Goal: Task Accomplishment & Management: Manage account settings

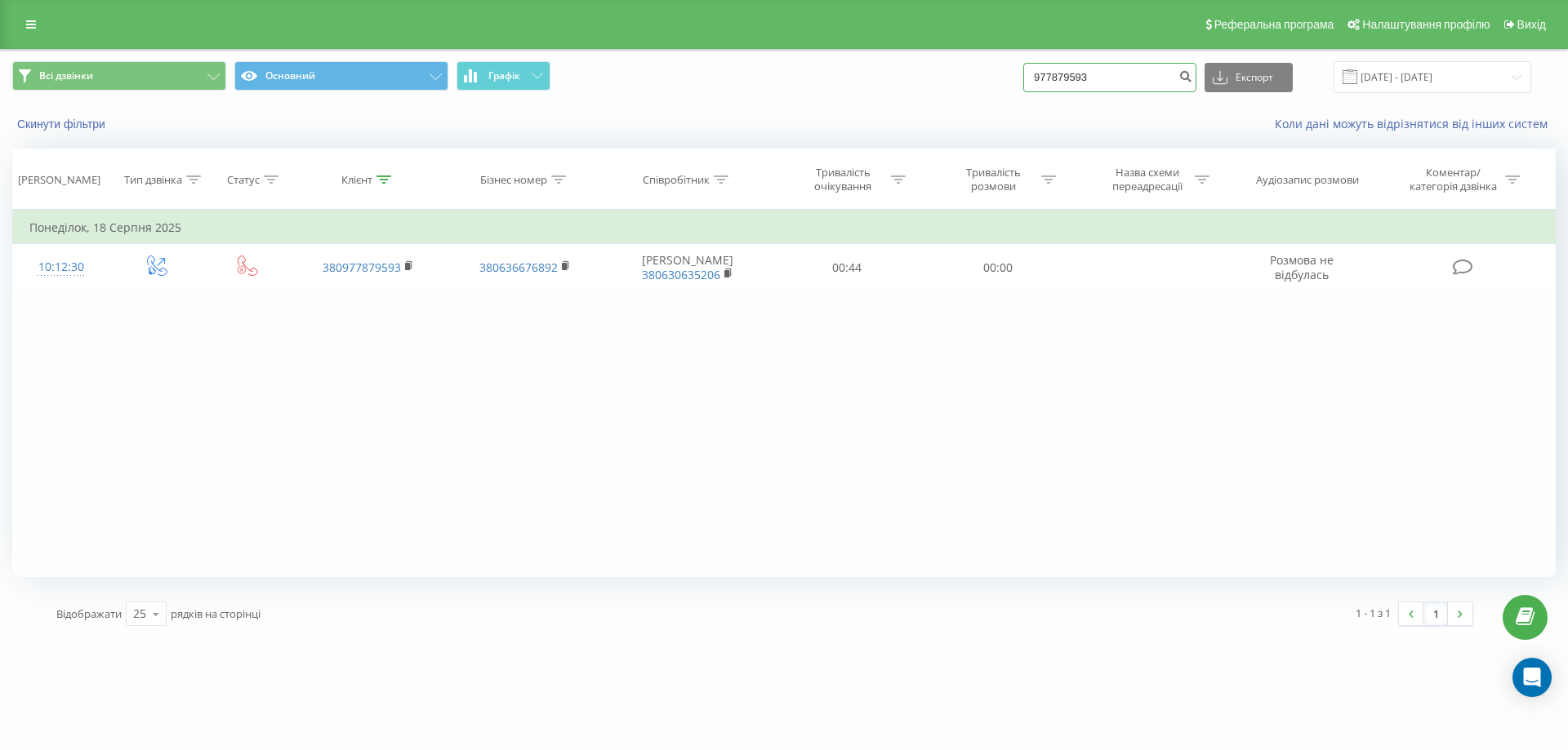
click at [1176, 65] on input "977879593" at bounding box center [1109, 77] width 173 height 30
drag, startPoint x: 1148, startPoint y: 74, endPoint x: 856, endPoint y: 32, distance: 295.0
click at [856, 32] on div "Реферальна програма Налаштування профілю Вихід Всі дзвінки Основний Графік 9778…" at bounding box center [784, 319] width 1568 height 638
paste input "30902939"
type input "930902939"
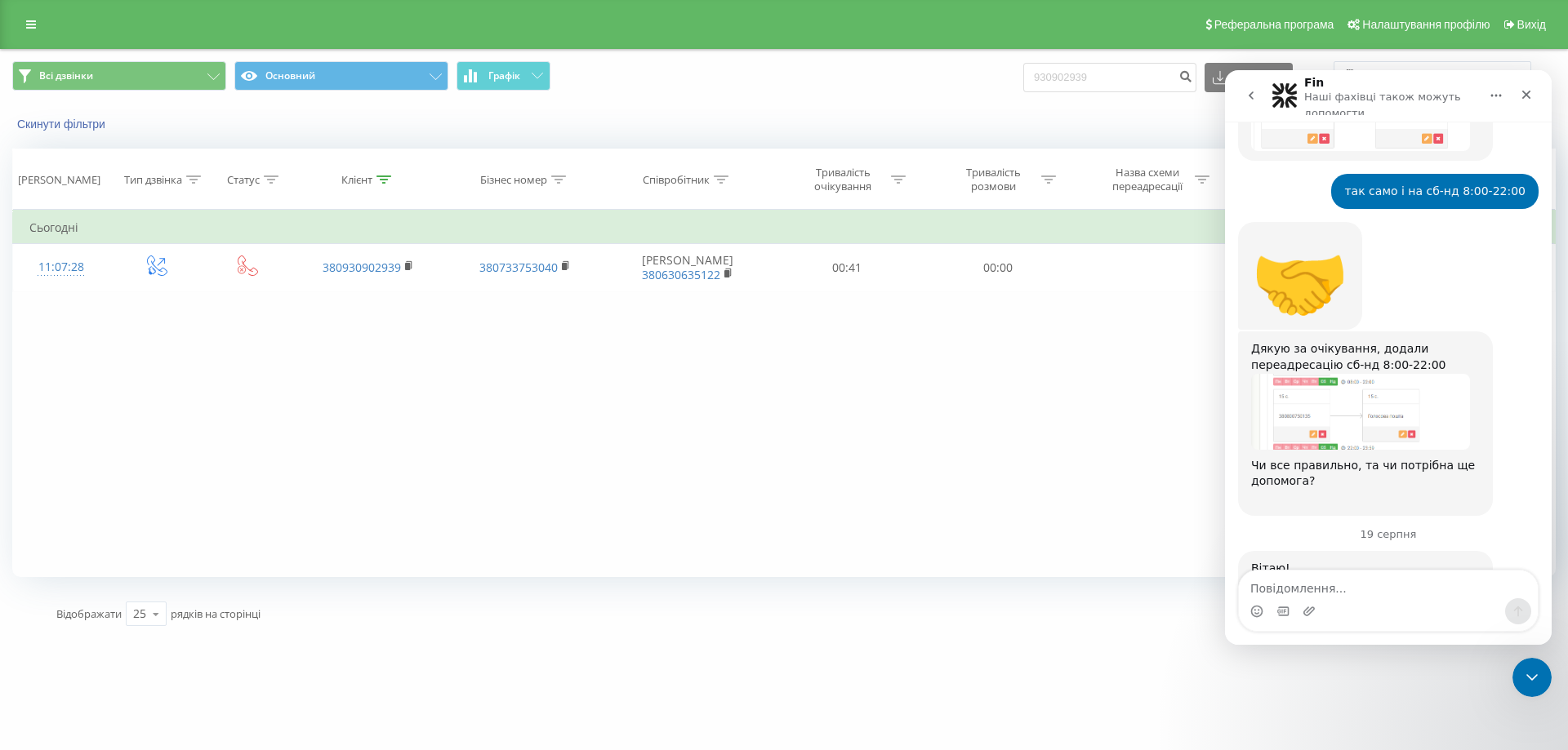
scroll to position [6238, 0]
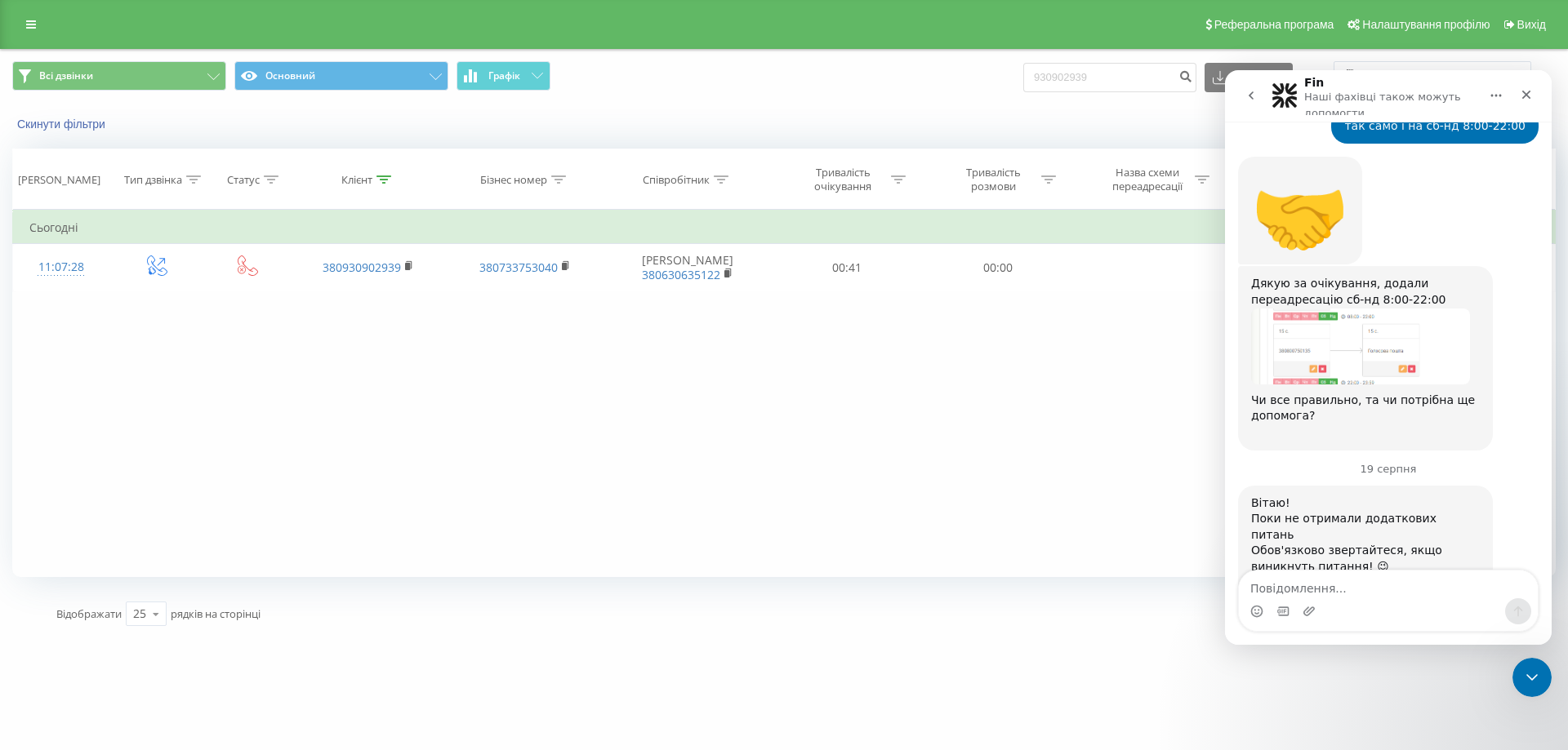
click at [937, 395] on div "Фільтрувати за умовою Дорівнює Введіть значення Скасувати OK Фільтрувати за умо…" at bounding box center [783, 393] width 1543 height 367
click at [1526, 93] on icon "Закрити" at bounding box center [1526, 95] width 13 height 13
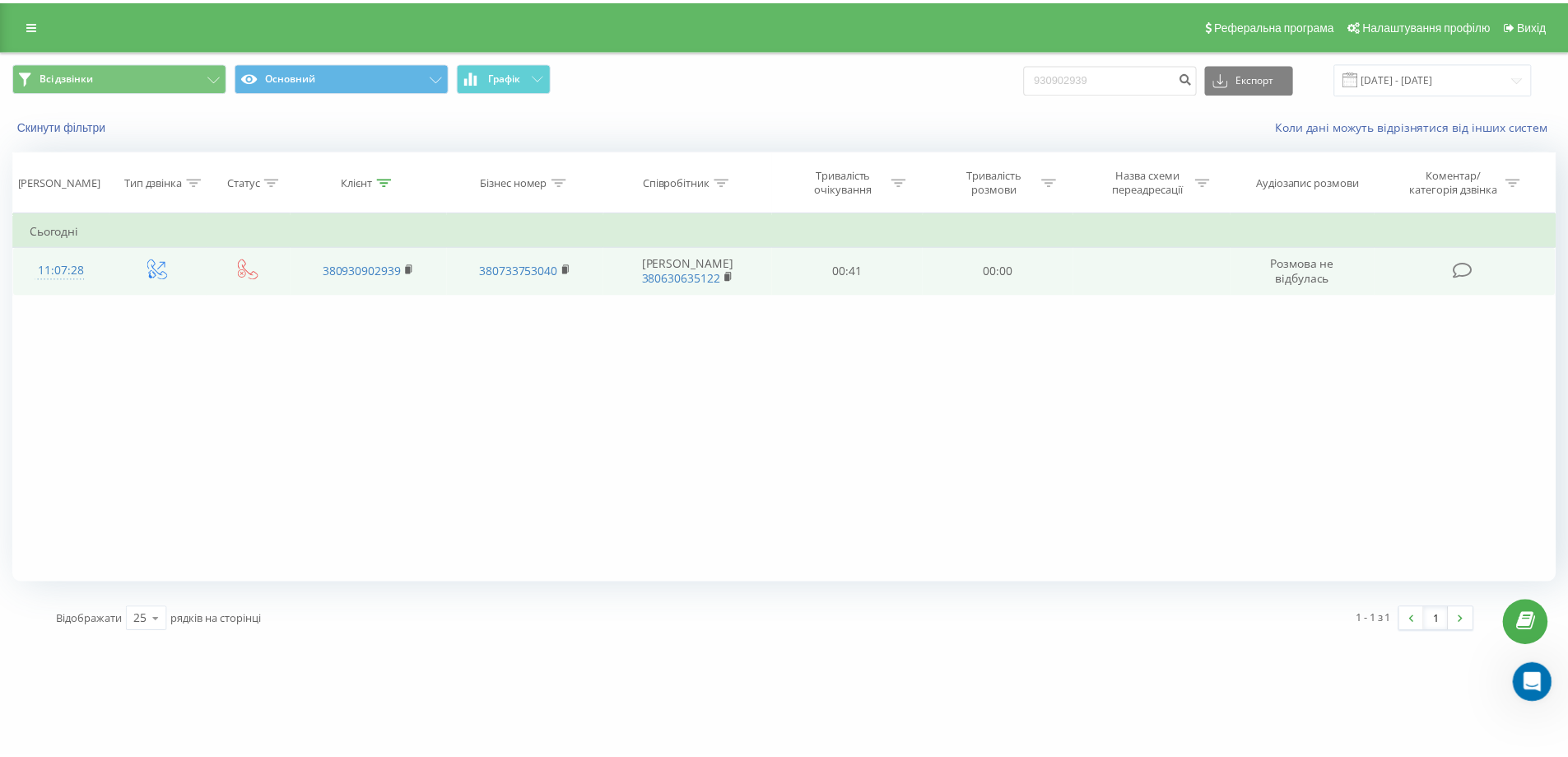
scroll to position [6295, 0]
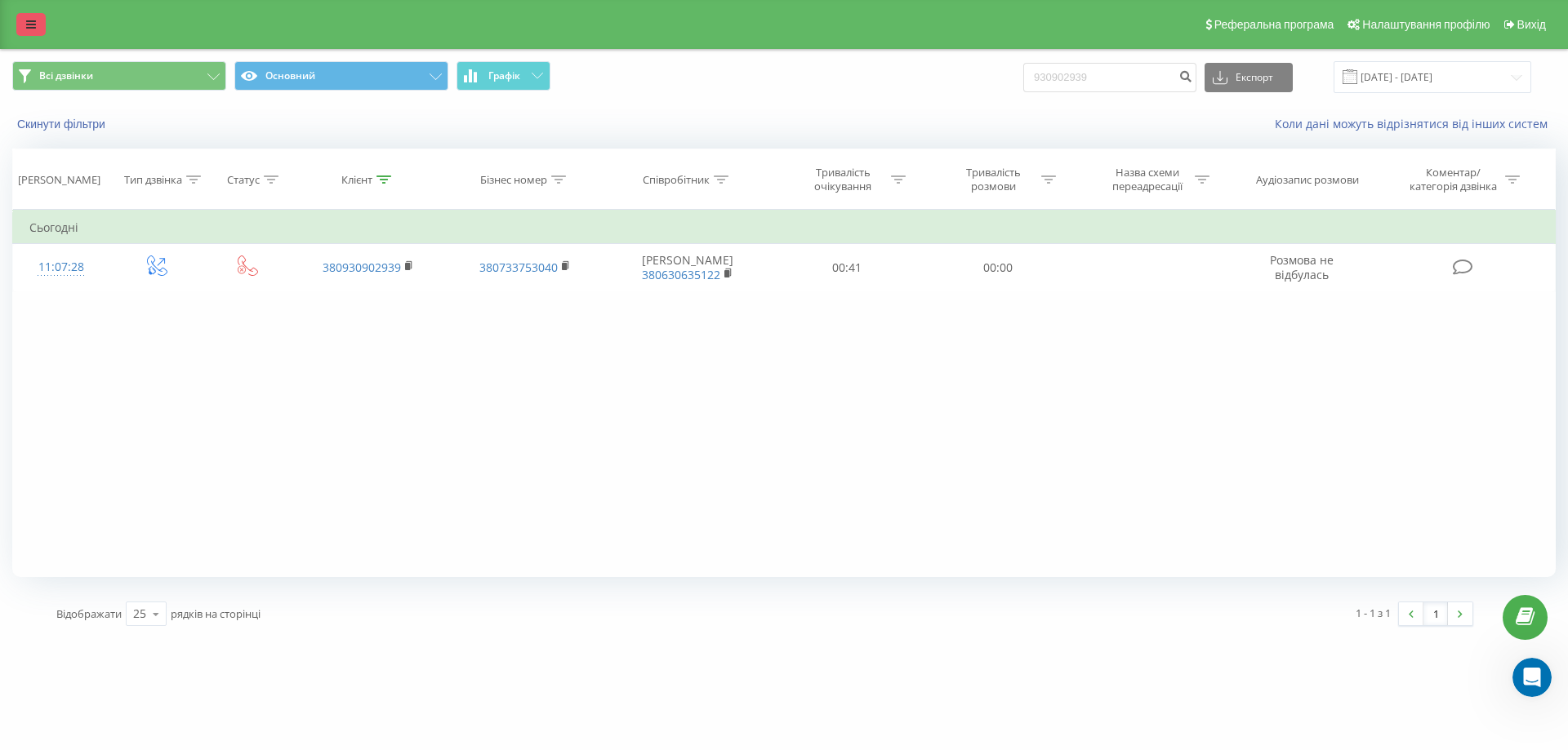
click at [17, 26] on link at bounding box center [32, 24] width 30 height 23
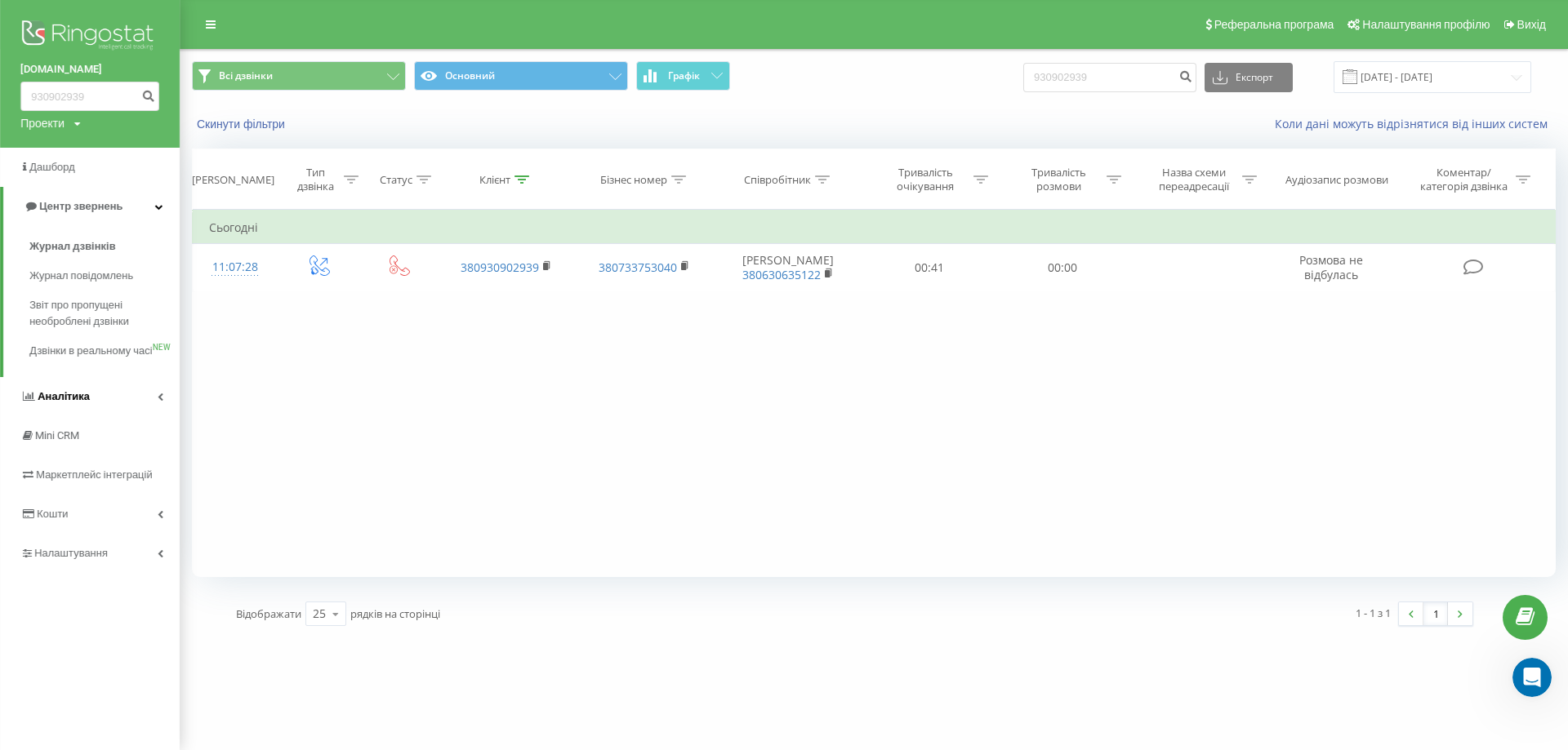
click at [89, 416] on link "Аналiтика" at bounding box center [89, 397] width 180 height 39
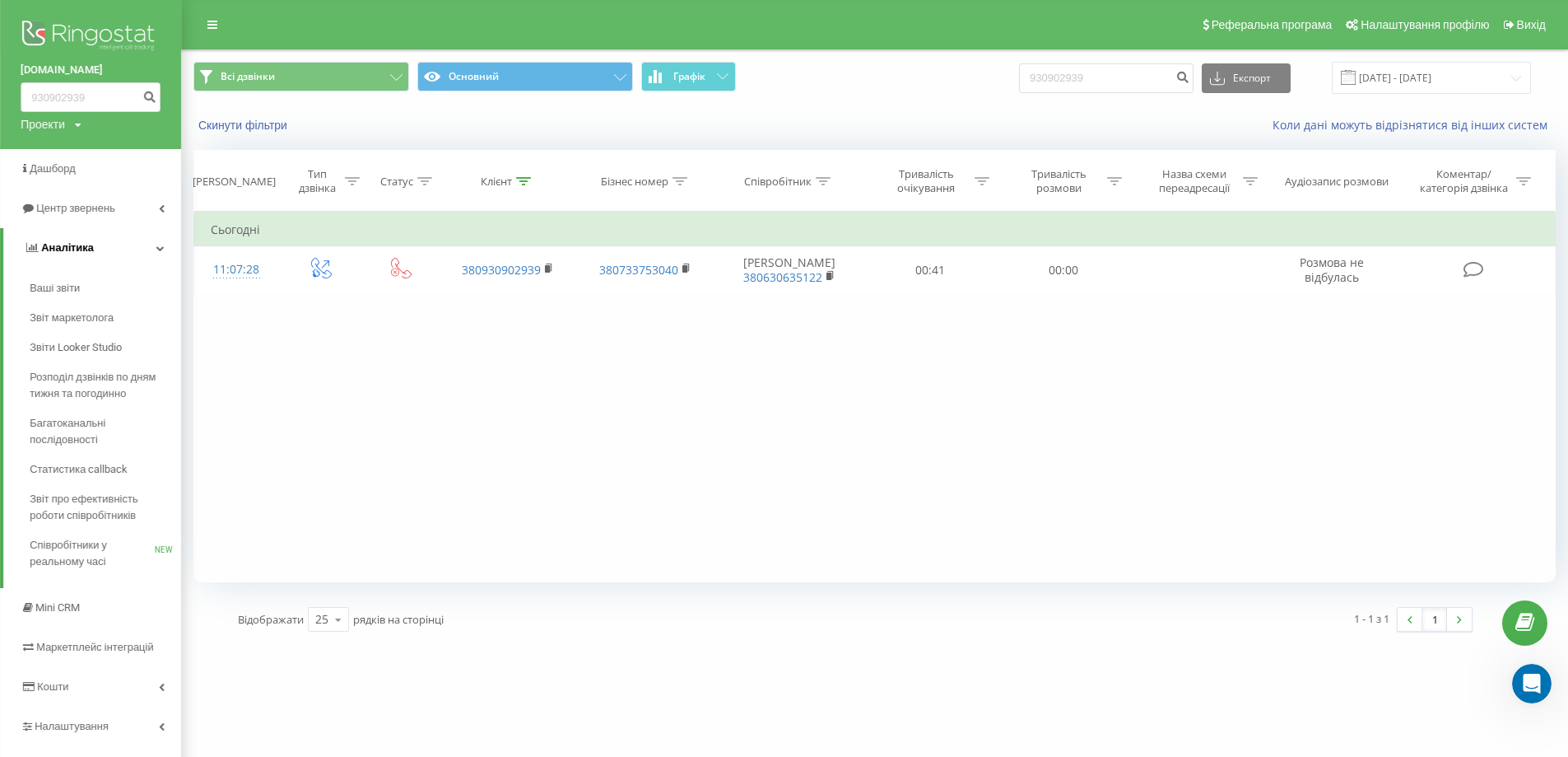
click at [46, 253] on span "Аналiтика" at bounding box center [68, 247] width 53 height 12
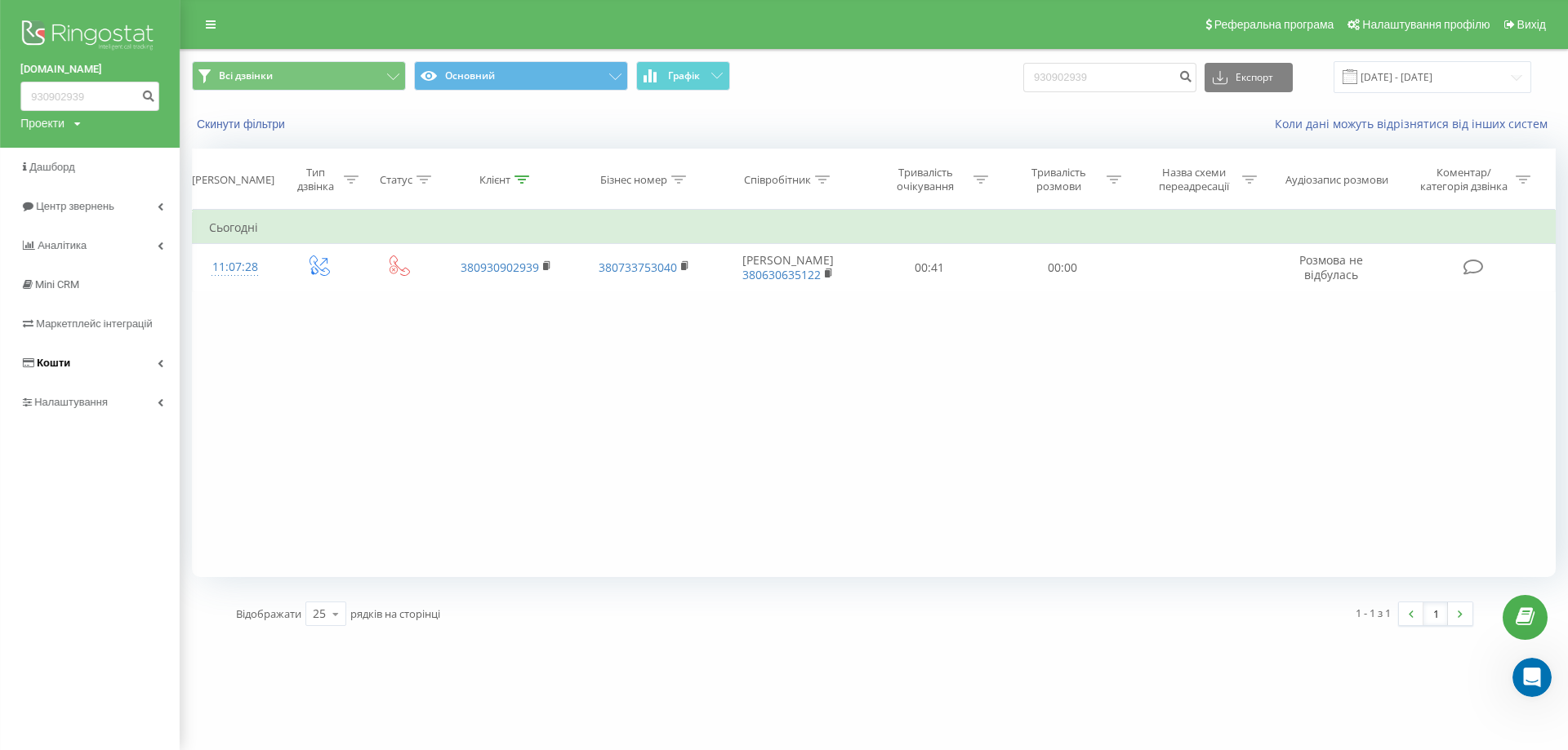
click at [100, 354] on link "Кошти" at bounding box center [89, 363] width 180 height 39
click at [100, 354] on link "Кошти" at bounding box center [91, 363] width 176 height 39
click at [90, 398] on span "Налаштування" at bounding box center [73, 402] width 77 height 12
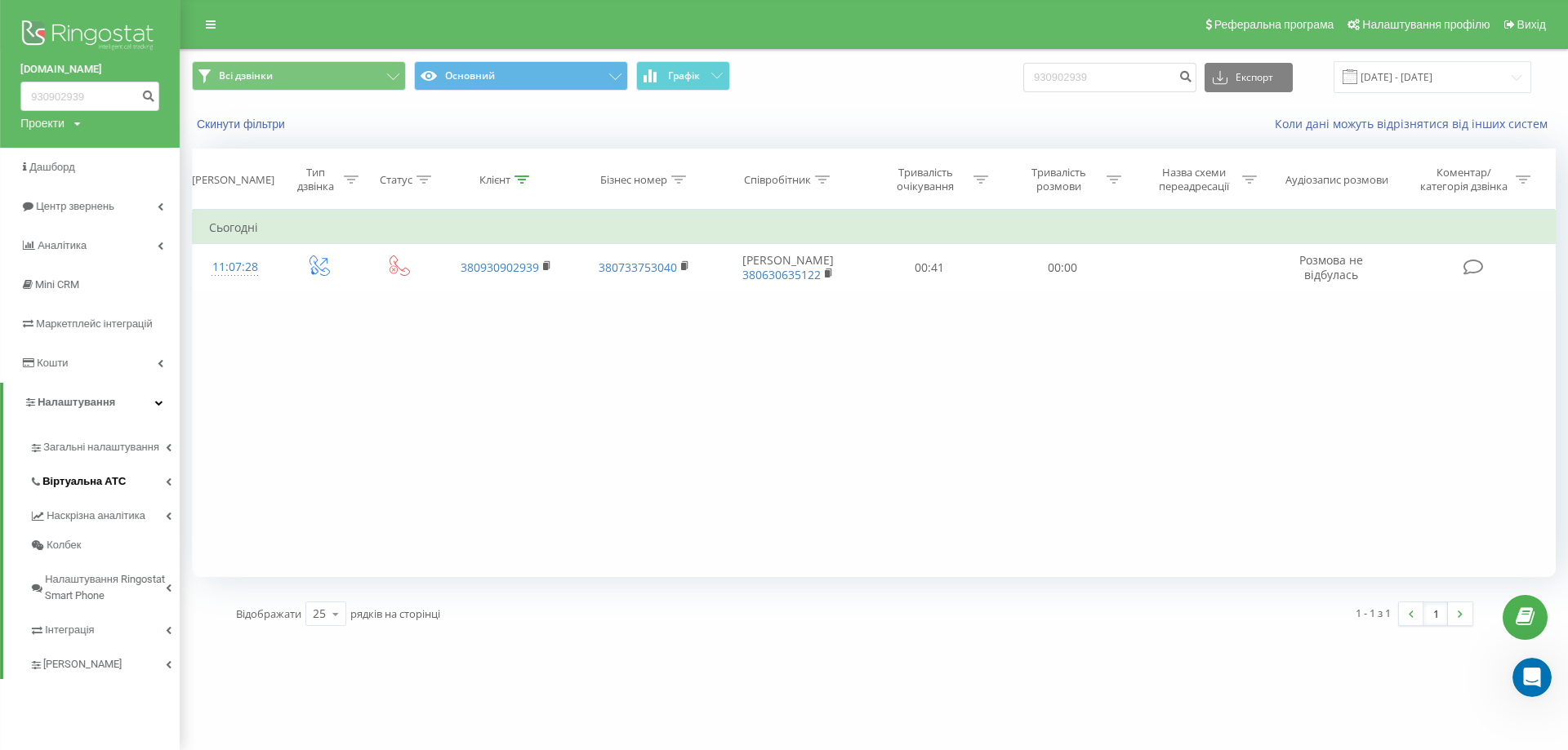
click at [108, 476] on span "Віртуальна АТС" at bounding box center [84, 482] width 83 height 17
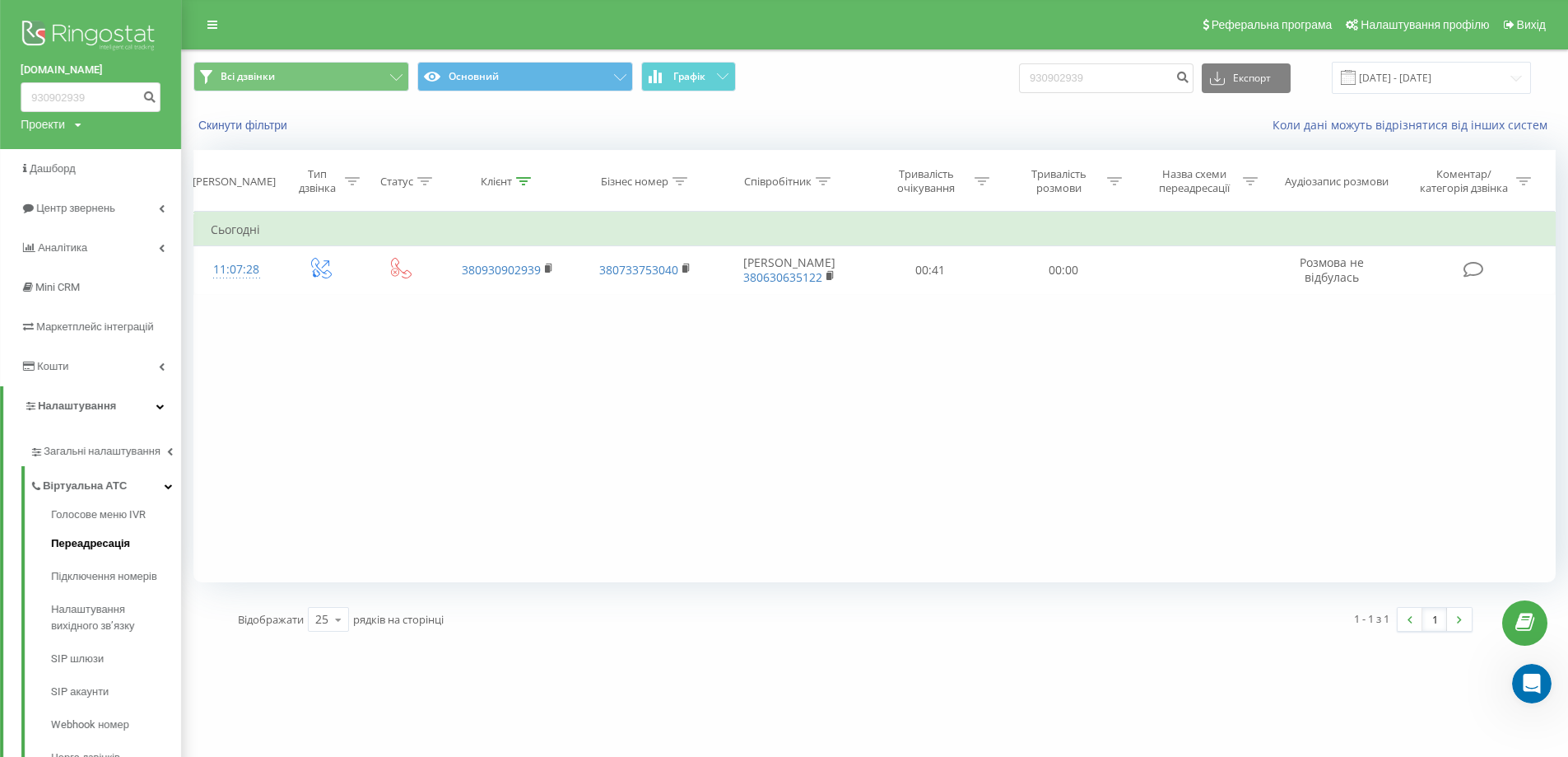
click at [118, 538] on span "Переадресація" at bounding box center [90, 544] width 79 height 17
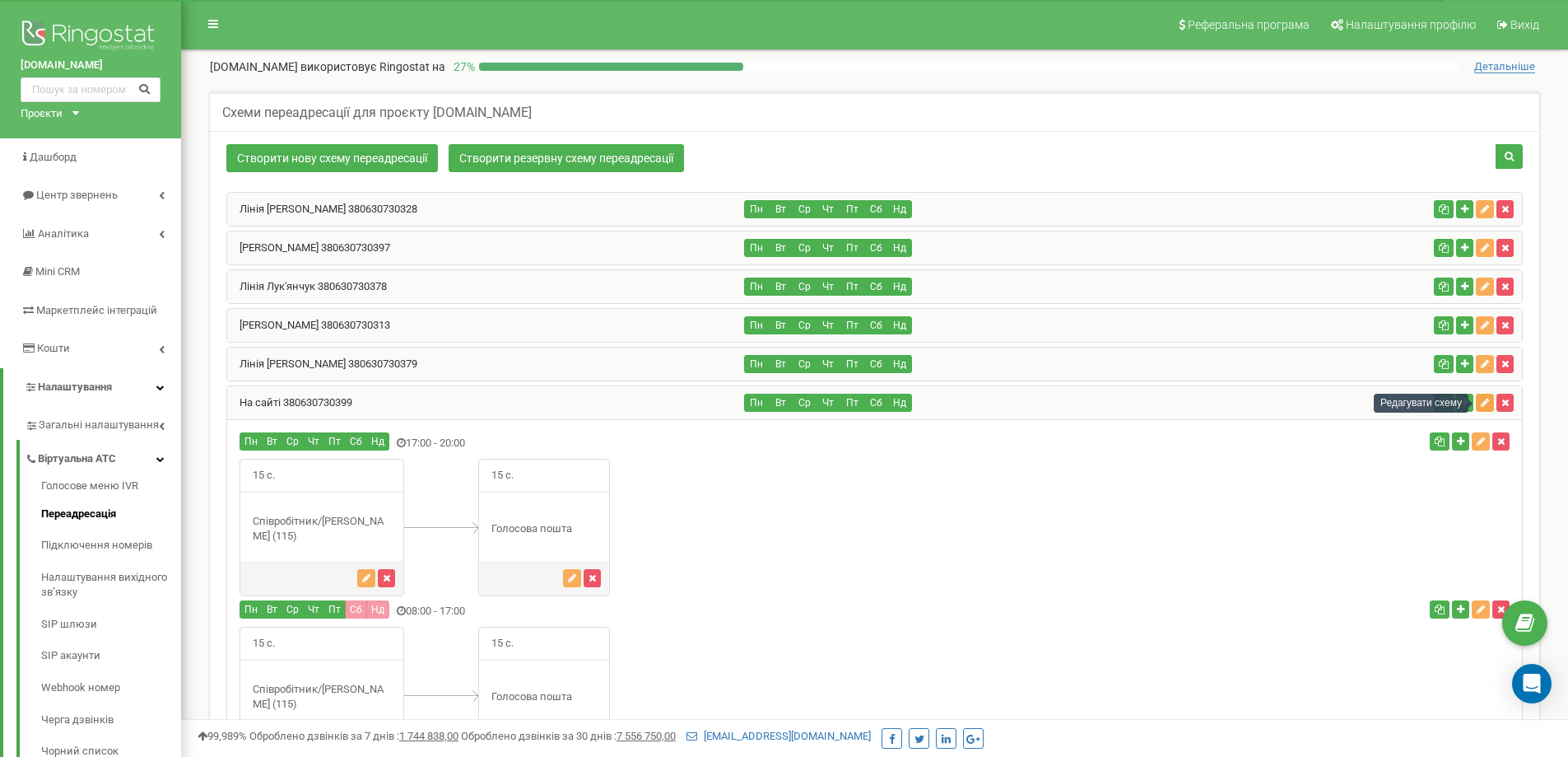
click at [1488, 400] on icon "button" at bounding box center [1485, 402] width 8 height 10
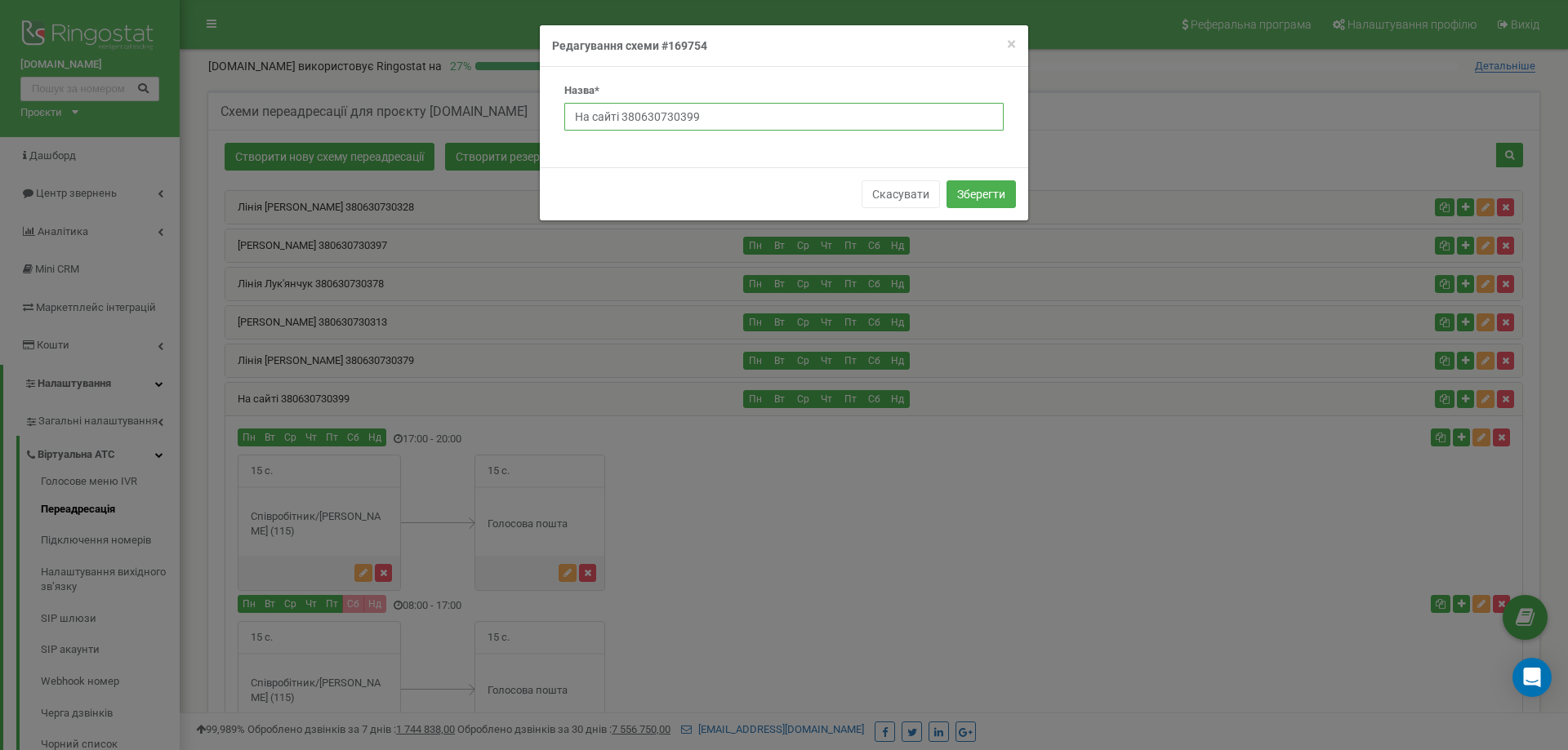
click at [666, 116] on input "На сайті 380630730399" at bounding box center [783, 116] width 439 height 28
